Goal: Transaction & Acquisition: Download file/media

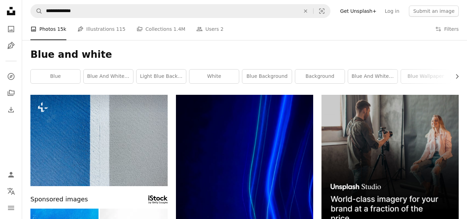
scroll to position [5272, 0]
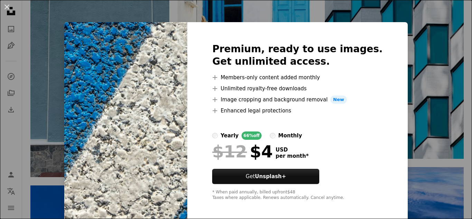
click at [300, 158] on span "per month *" at bounding box center [292, 156] width 33 height 6
click at [430, 113] on div "An X shape Premium, ready to use images. Get unlimited access. A plus sign Memb…" at bounding box center [236, 109] width 472 height 219
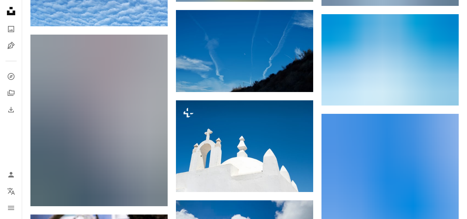
scroll to position [8343, 0]
